Goal: Information Seeking & Learning: Learn about a topic

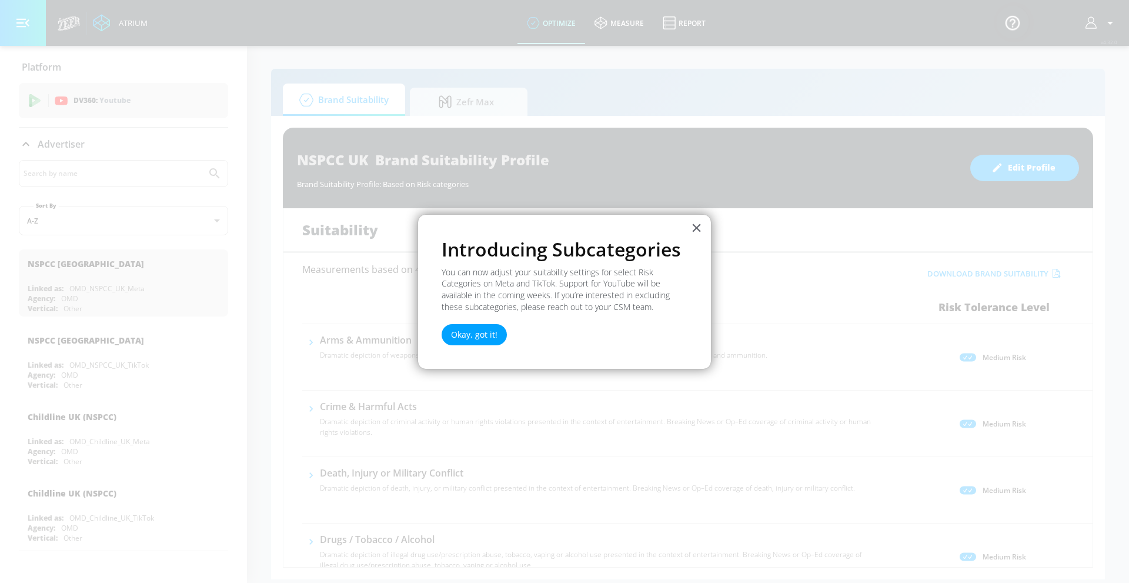
click at [478, 337] on button "Okay, got it!" at bounding box center [474, 334] width 65 height 21
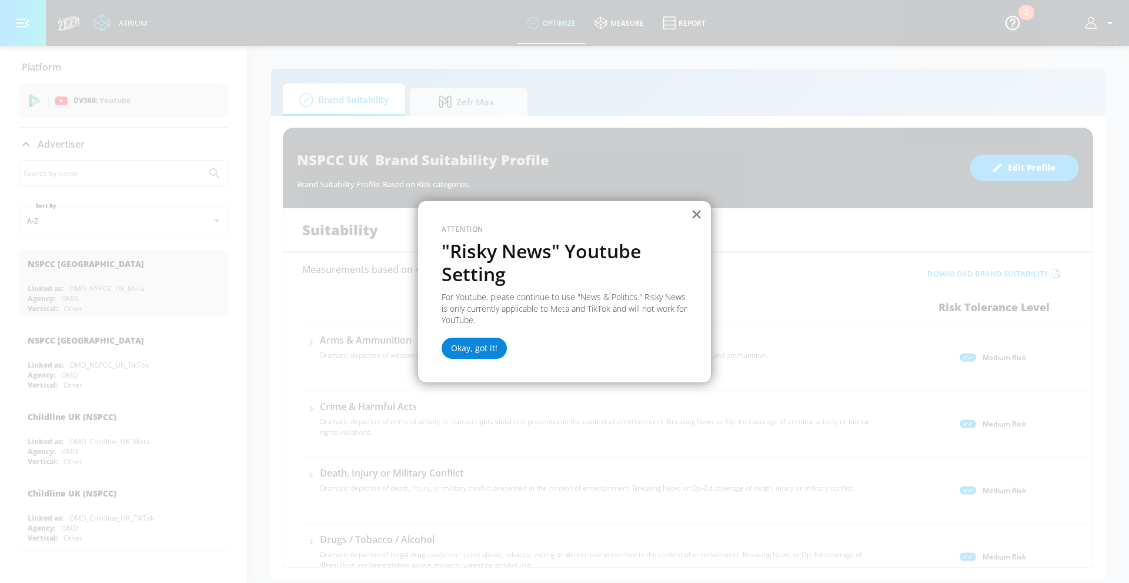
click at [463, 347] on button "Okay, got it!" at bounding box center [474, 348] width 65 height 21
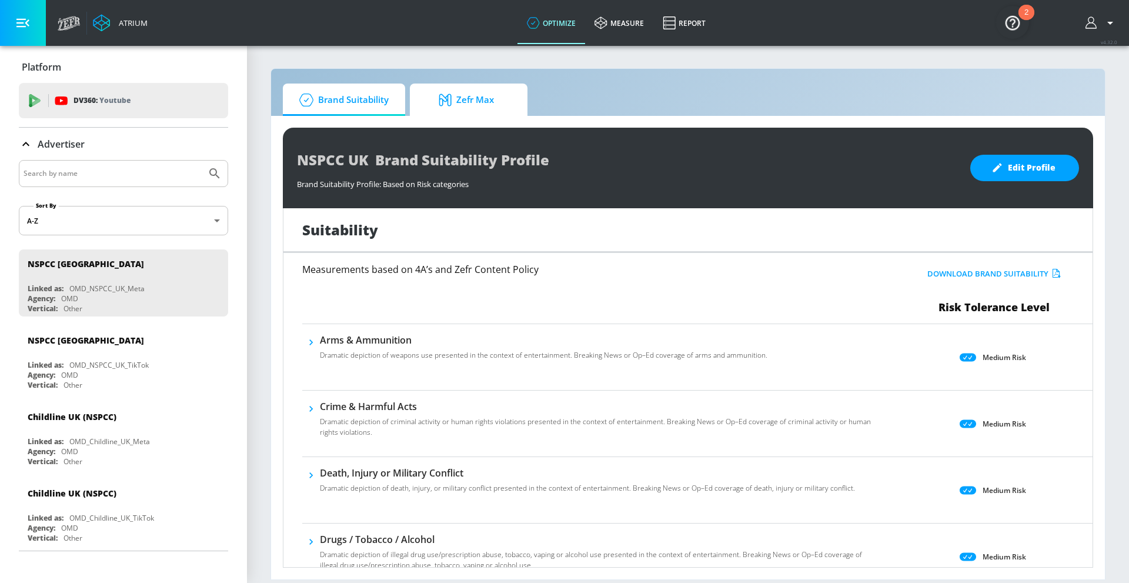
click at [491, 97] on span "Zefr Max" at bounding box center [466, 100] width 89 height 28
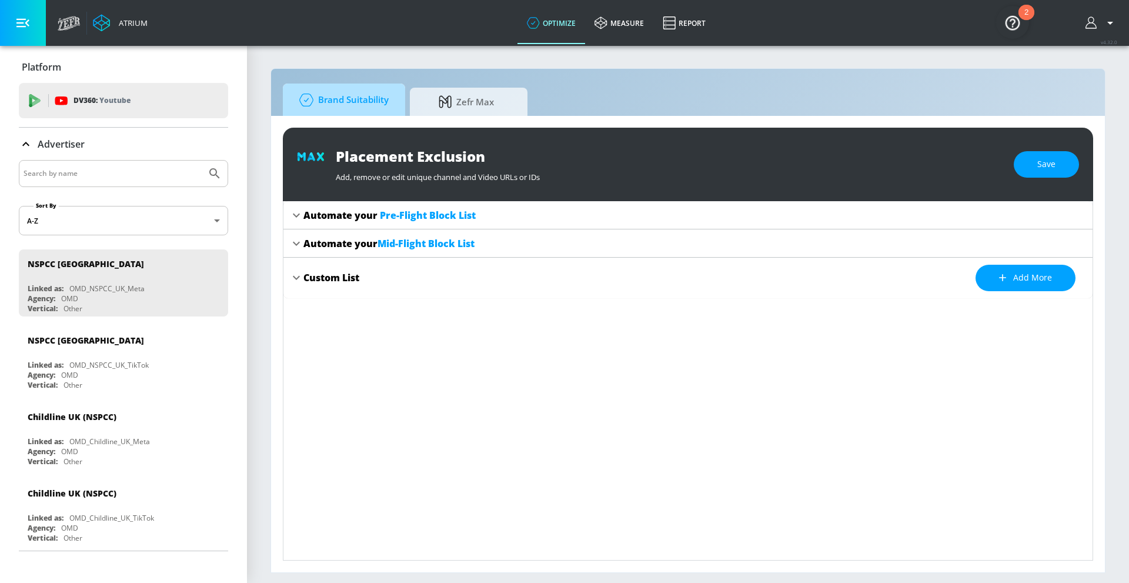
click at [391, 101] on link "Brand Suitability" at bounding box center [344, 100] width 122 height 32
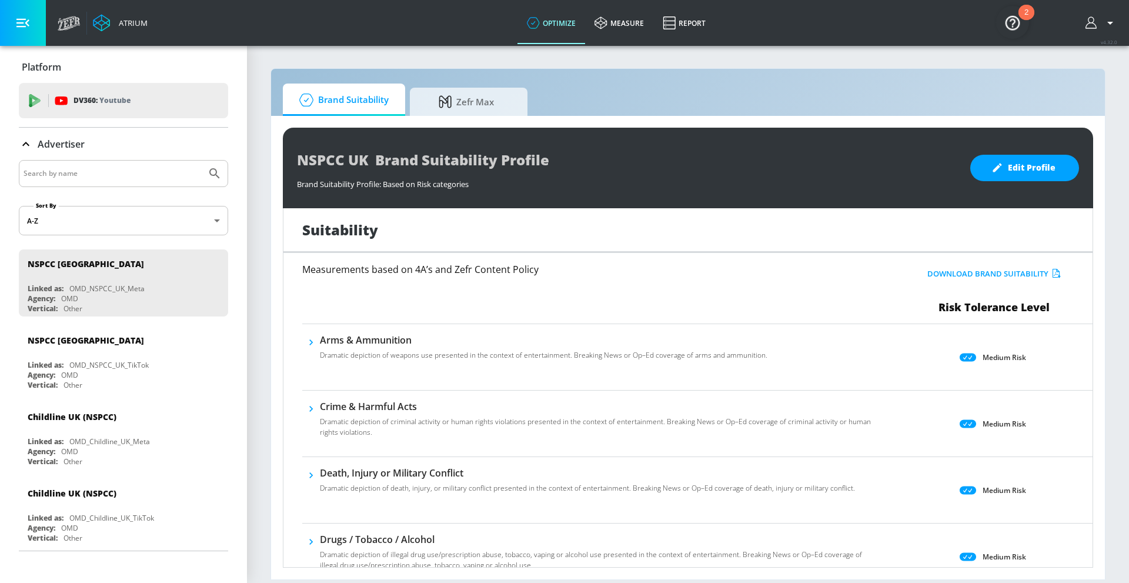
click at [119, 18] on div "Atrium" at bounding box center [131, 23] width 34 height 11
click at [49, 23] on div at bounding box center [26, 23] width 52 height 46
click at [66, 22] on icon at bounding box center [69, 23] width 23 height 15
click at [1011, 24] on img "Open Resource Center, 2 new notifications" at bounding box center [1012, 22] width 33 height 33
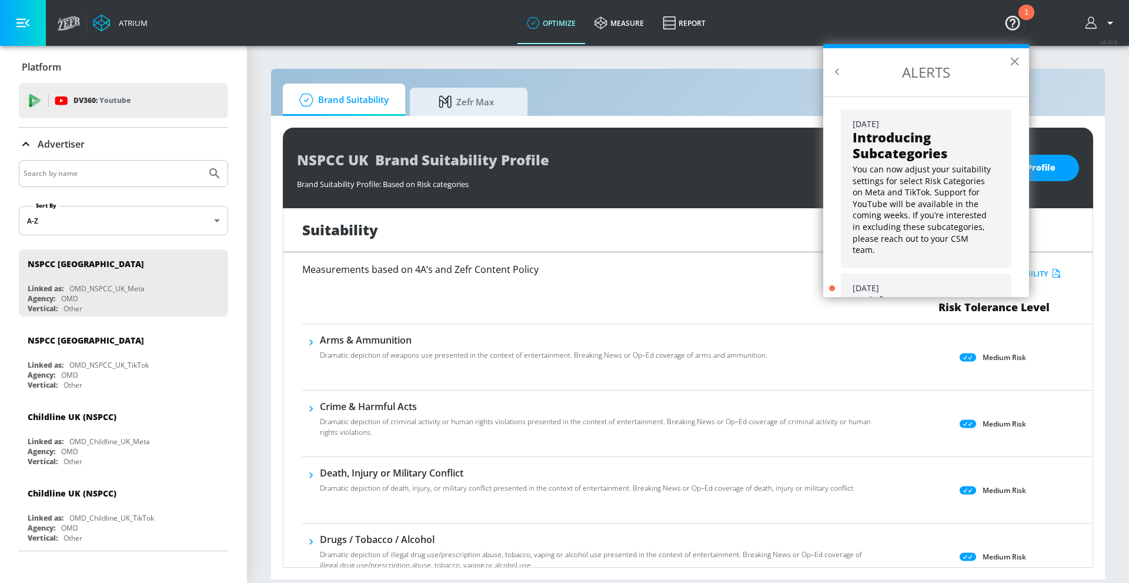
click at [1010, 63] on button "×" at bounding box center [1014, 61] width 11 height 19
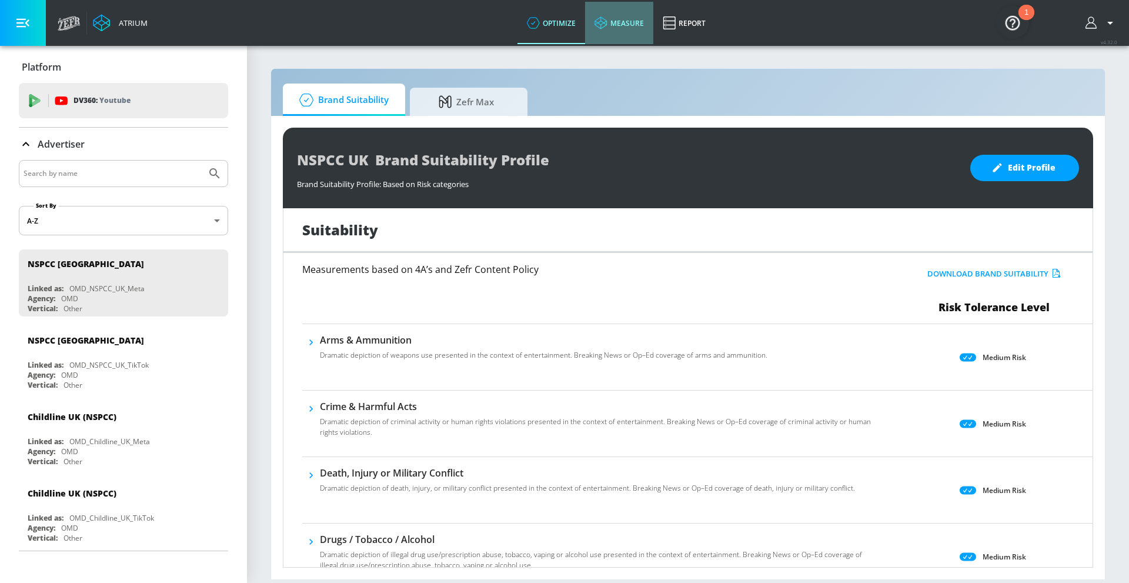
click at [616, 26] on link "measure" at bounding box center [619, 23] width 68 height 42
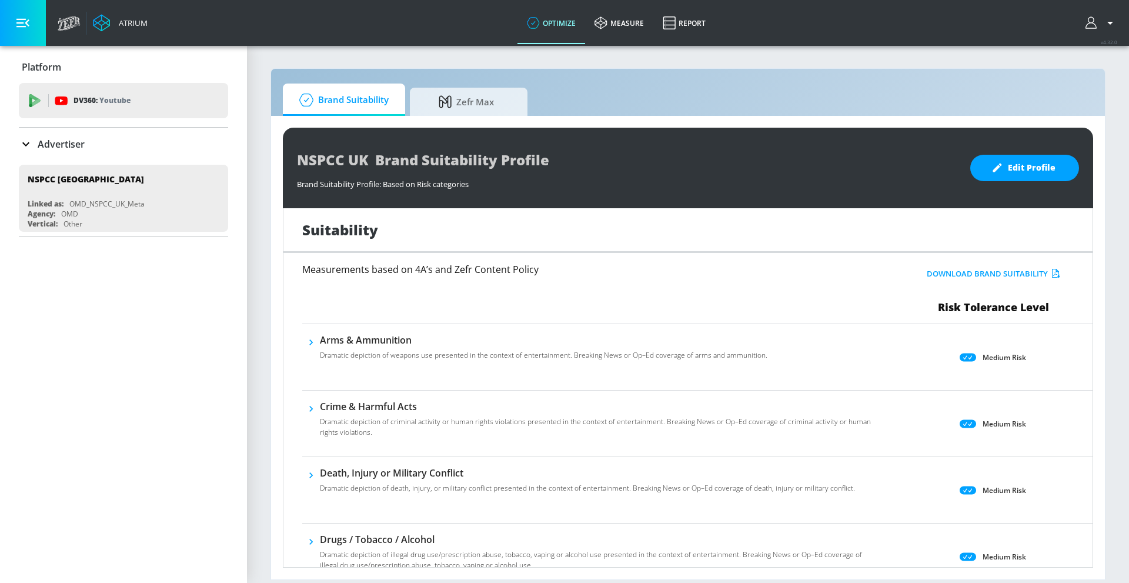
scroll to position [59, 0]
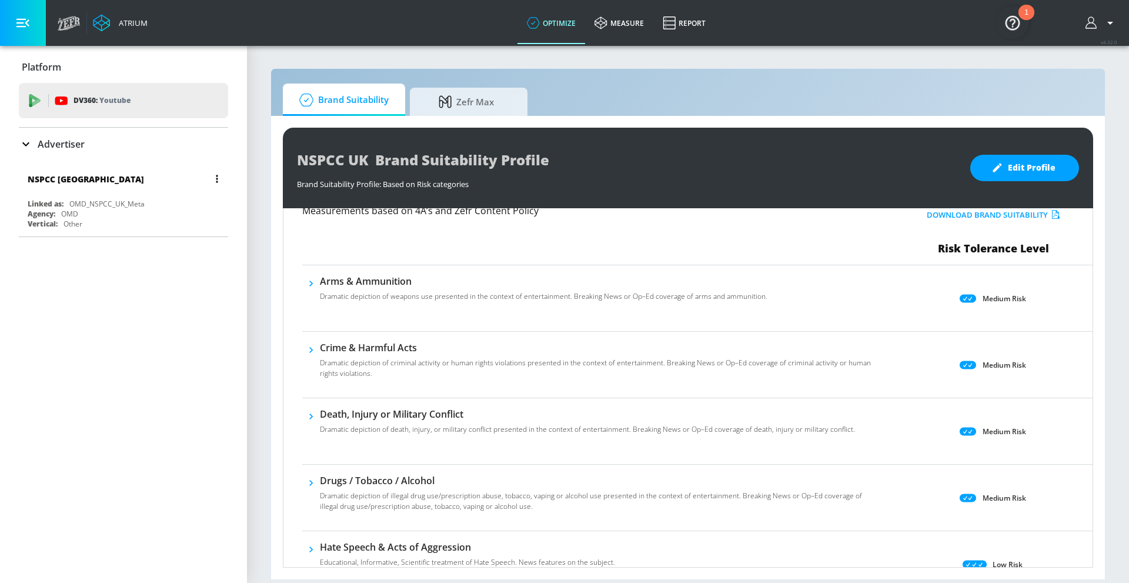
click at [192, 198] on div "NSPCC UK Linked as: OMD_NSPCC_UK_Meta Agency: OMD Vertical: Other" at bounding box center [123, 198] width 209 height 67
click at [216, 177] on icon "button" at bounding box center [217, 179] width 2 height 8
click at [216, 167] on div at bounding box center [564, 291] width 1129 height 583
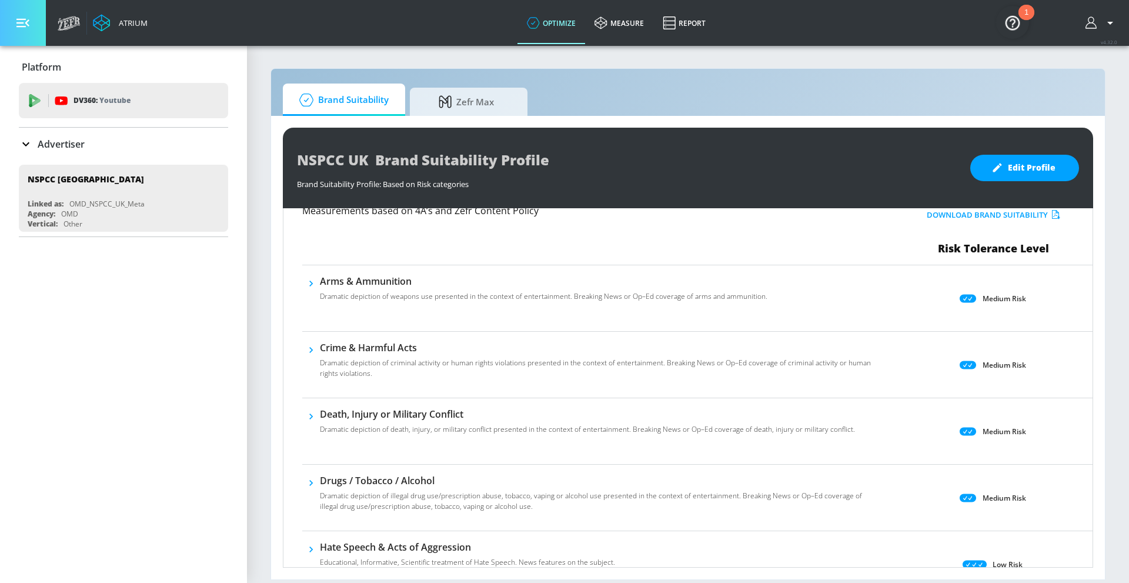
click at [29, 27] on button "button" at bounding box center [23, 23] width 46 height 46
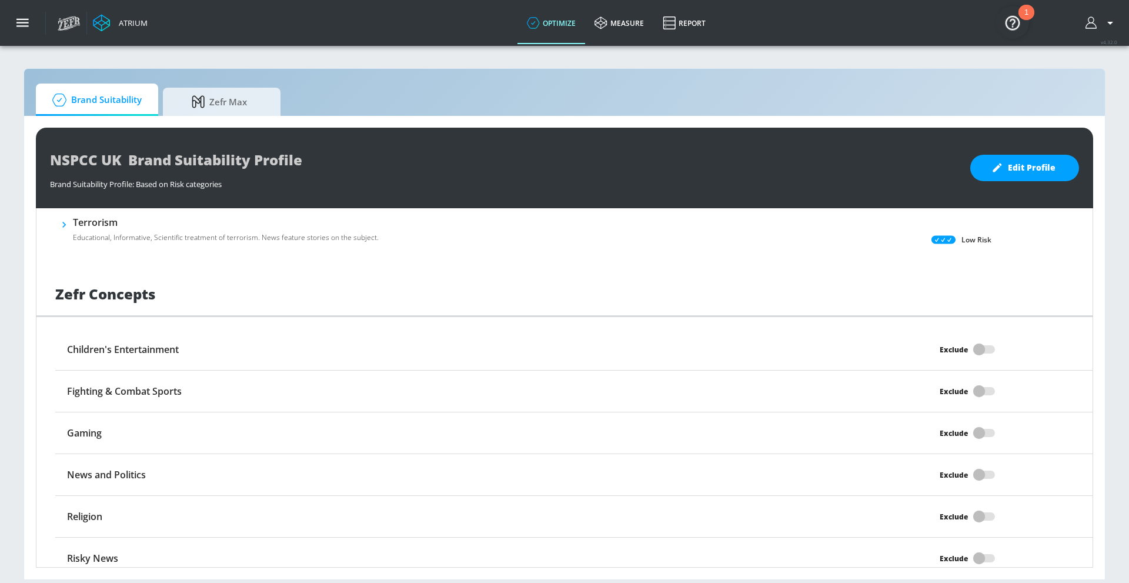
scroll to position [860, 0]
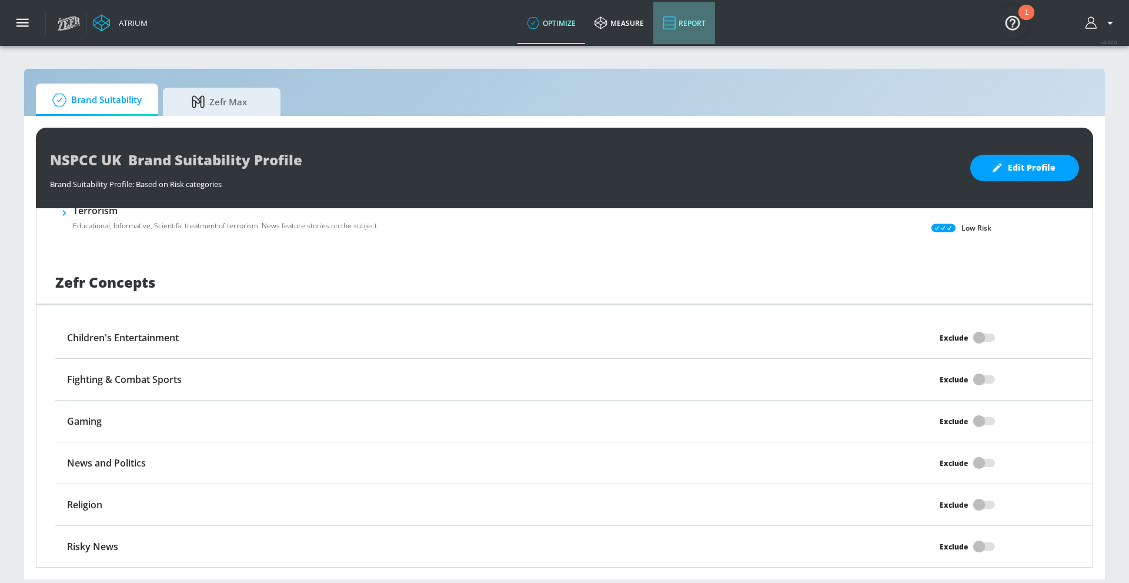
click at [700, 17] on link "Report" at bounding box center [684, 23] width 62 height 42
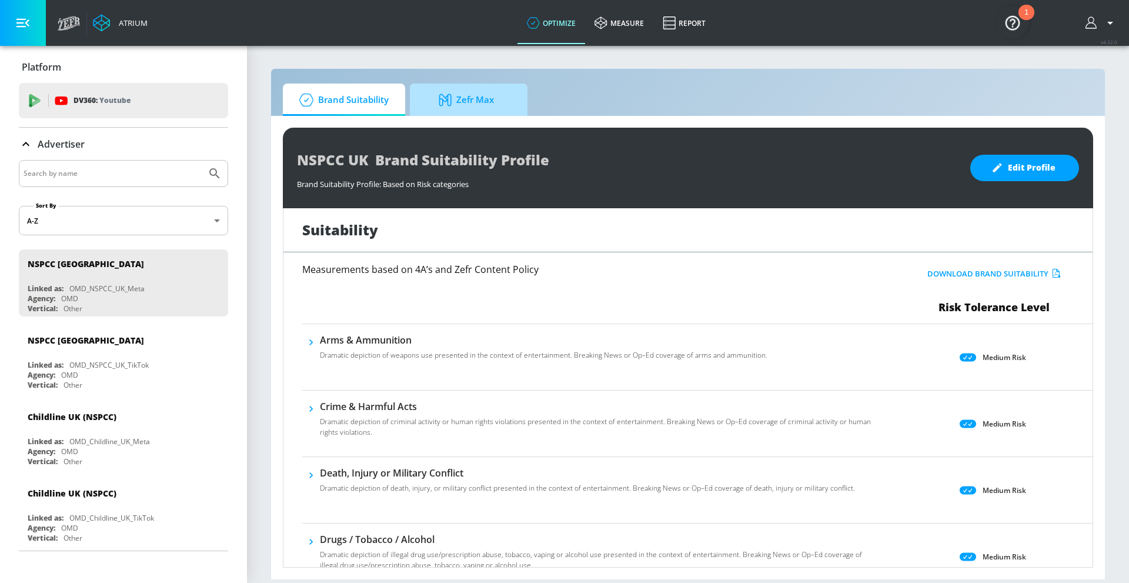
click at [480, 111] on span "Zefr Max" at bounding box center [466, 100] width 89 height 28
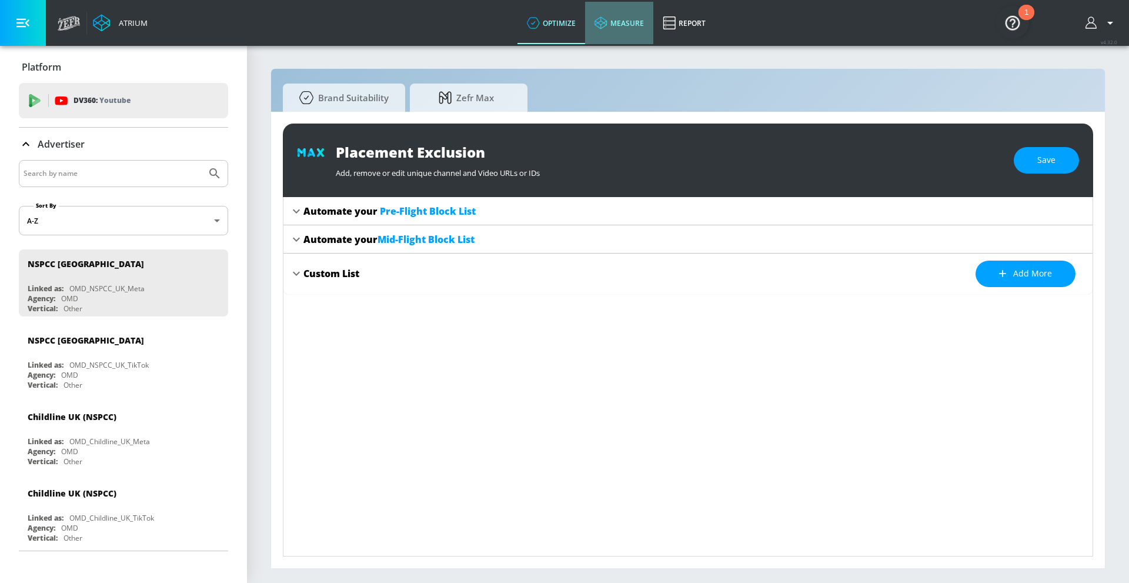
click at [626, 28] on link "measure" at bounding box center [619, 23] width 68 height 42
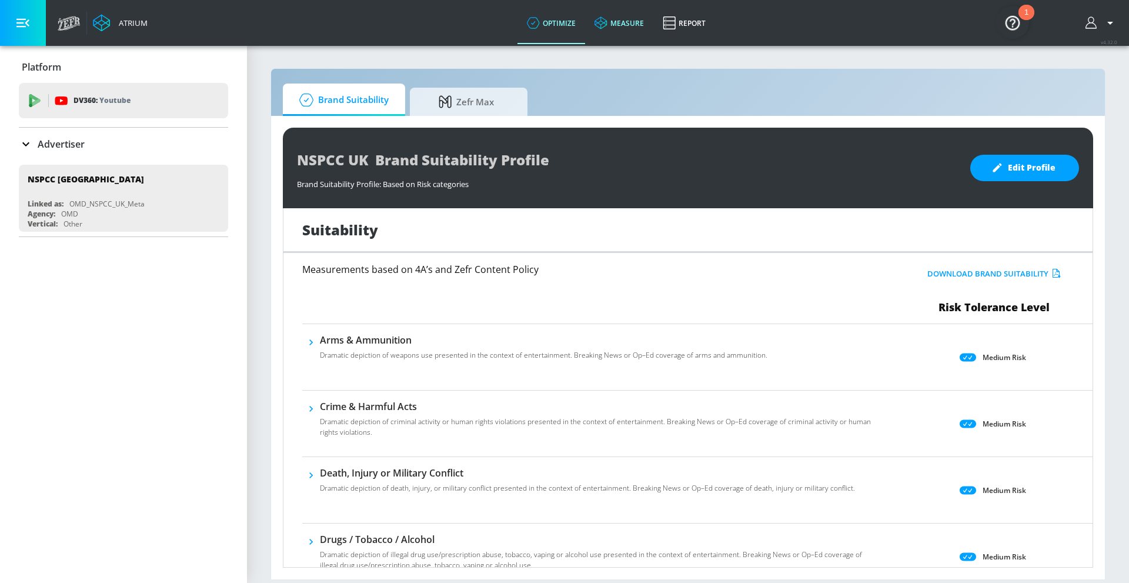
click at [625, 22] on link "measure" at bounding box center [619, 23] width 68 height 42
